Goal: Information Seeking & Learning: Learn about a topic

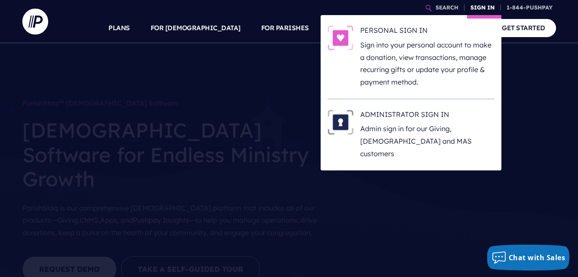
click at [481, 9] on link "SIGN IN" at bounding box center [482, 7] width 31 height 15
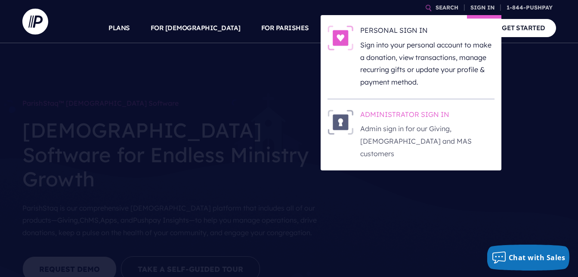
click at [422, 125] on p "Admin sign in for our Giving, [DEMOGRAPHIC_DATA] and MAS customers" at bounding box center [428, 140] width 134 height 37
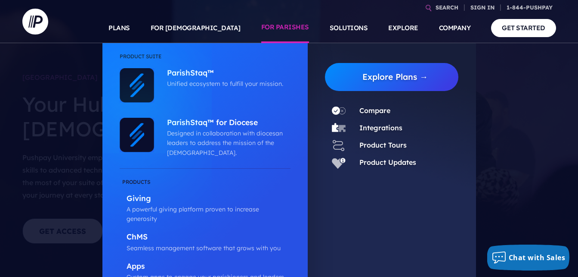
click at [289, 27] on link "FOR PARISHES" at bounding box center [285, 28] width 48 height 30
click at [286, 27] on link "FOR PARISHES" at bounding box center [285, 28] width 48 height 30
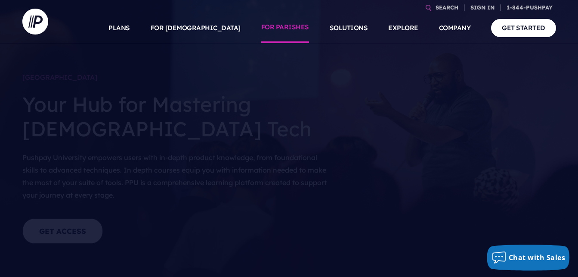
click at [295, 32] on link "FOR PARISHES" at bounding box center [285, 28] width 48 height 30
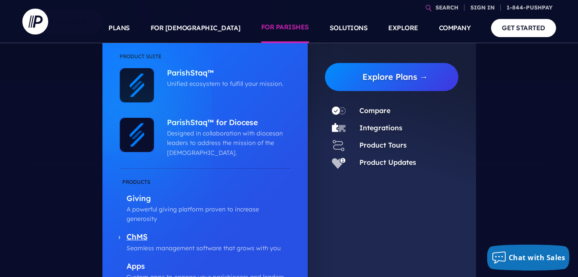
scroll to position [209, 0]
click at [136, 232] on p "ChMS" at bounding box center [209, 237] width 164 height 11
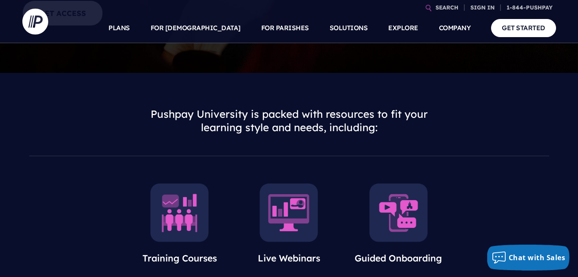
scroll to position [218, 0]
drag, startPoint x: 381, startPoint y: 76, endPoint x: 88, endPoint y: 183, distance: 311.5
click at [88, 183] on div "Training Courses Live Webinars Guided Onboarding" at bounding box center [289, 233] width 578 height 126
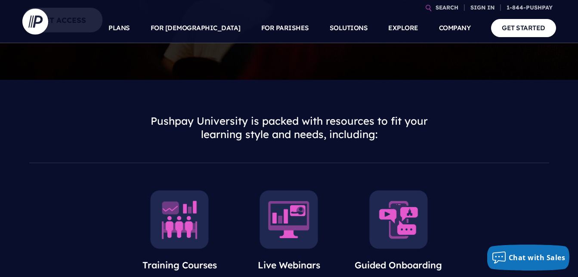
scroll to position [209, 0]
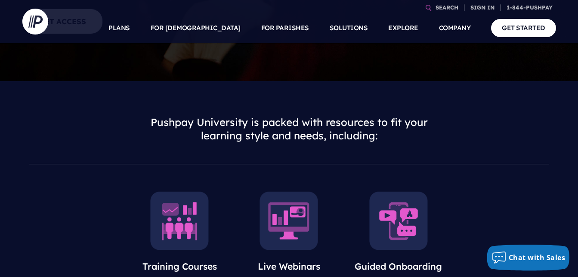
click at [296, 230] on img at bounding box center [289, 220] width 59 height 59
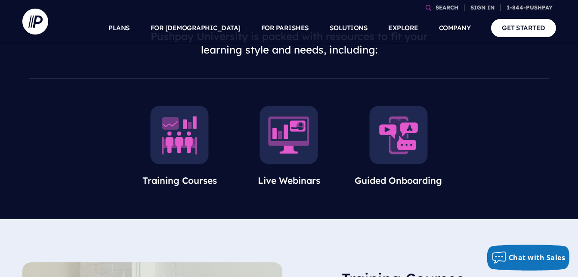
scroll to position [285, 0]
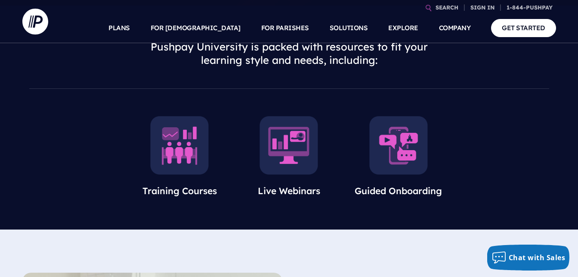
click at [182, 139] on img at bounding box center [179, 145] width 59 height 59
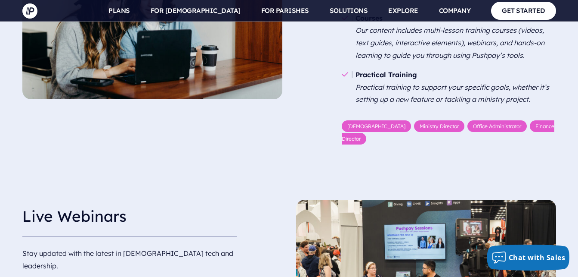
scroll to position [623, 0]
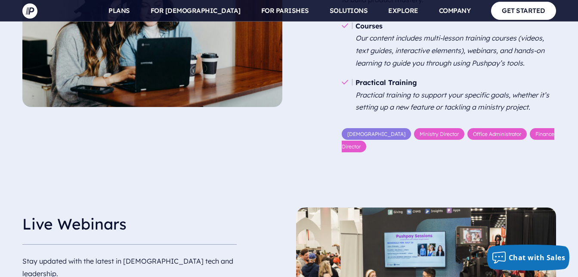
click at [351, 130] on link "Pastor" at bounding box center [376, 134] width 69 height 12
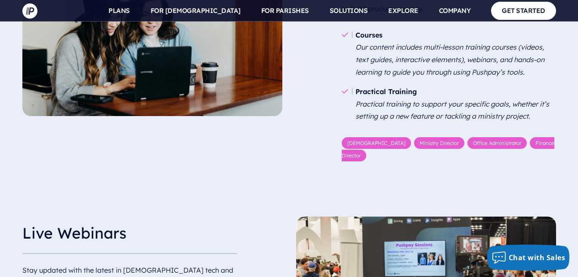
scroll to position [613, 0]
